Goal: Information Seeking & Learning: Understand process/instructions

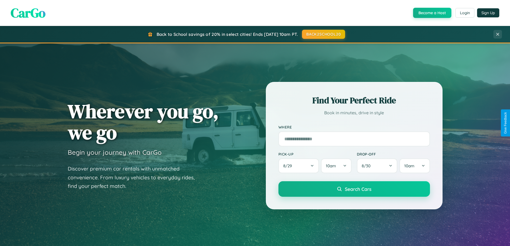
scroll to position [231, 0]
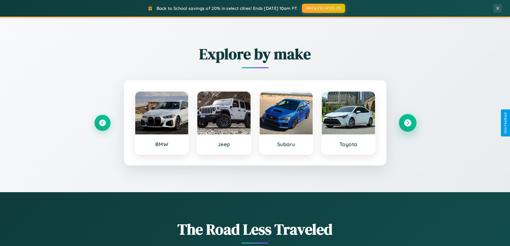
click at [407, 123] on icon at bounding box center [407, 122] width 7 height 7
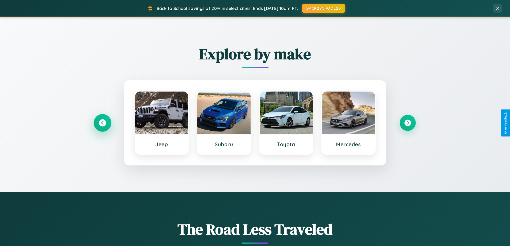
click at [102, 123] on icon at bounding box center [102, 122] width 7 height 7
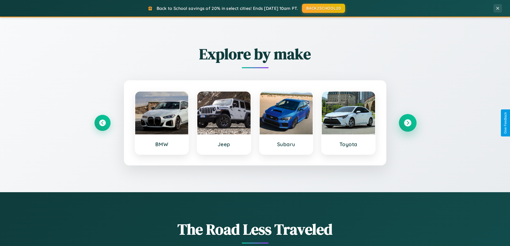
click at [407, 123] on icon at bounding box center [407, 122] width 7 height 7
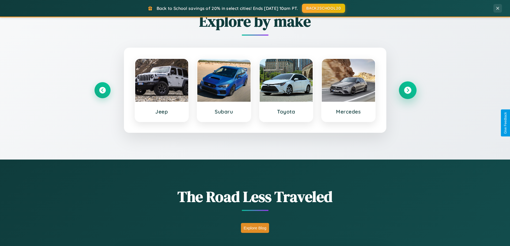
scroll to position [1030, 0]
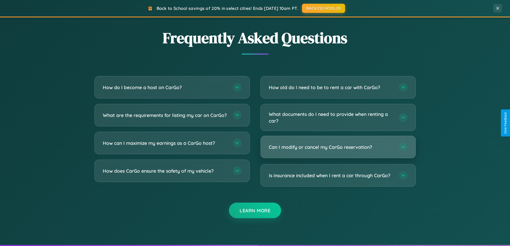
click at [338, 147] on h3 "Can I modify or cancel my CarGo reservation?" at bounding box center [331, 147] width 125 height 7
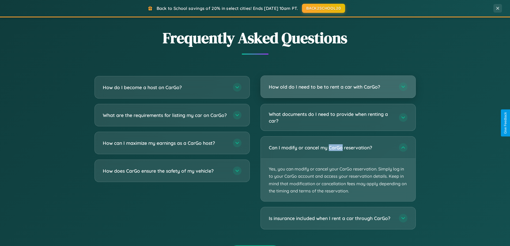
click at [338, 87] on h3 "How old do I need to be to rent a car with CarGo?" at bounding box center [331, 86] width 125 height 7
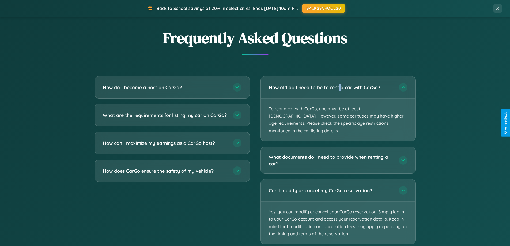
scroll to position [0, 0]
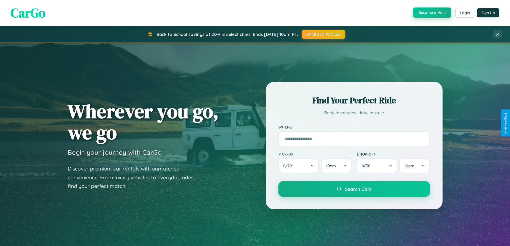
click at [431, 13] on button "Become a Host" at bounding box center [432, 12] width 38 height 10
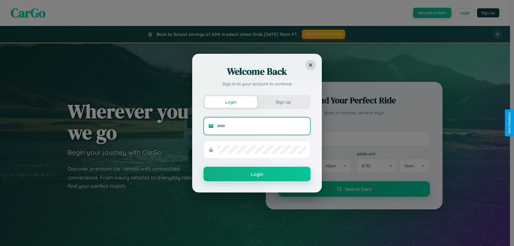
click at [261, 126] on input "text" at bounding box center [261, 126] width 89 height 9
type input "**********"
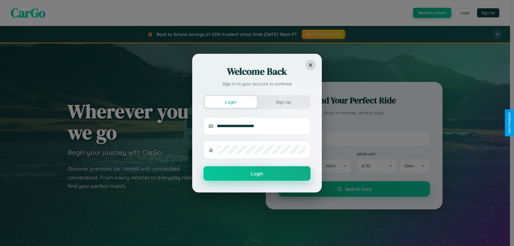
click at [257, 174] on button "Login" at bounding box center [256, 173] width 107 height 14
